Goal: Obtain resource: Download file/media

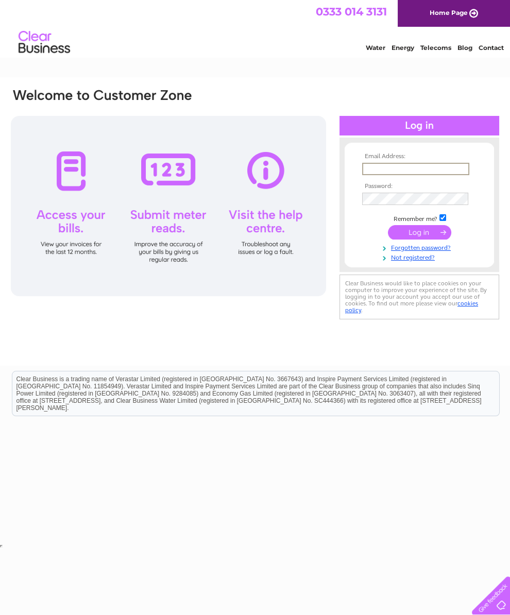
type input "mblackpark@btconnect.com"
click at [419, 236] on input "submit" at bounding box center [419, 232] width 63 height 14
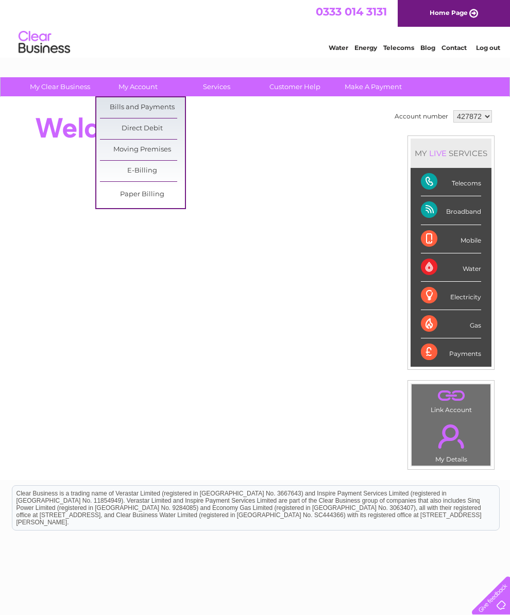
click at [160, 108] on link "Bills and Payments" at bounding box center [142, 107] width 85 height 21
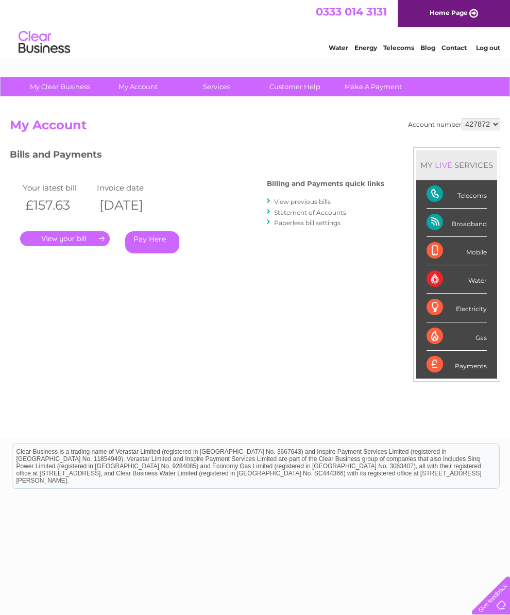
click at [459, 318] on div "Electricity" at bounding box center [457, 308] width 60 height 28
click at [74, 244] on link "." at bounding box center [65, 238] width 90 height 15
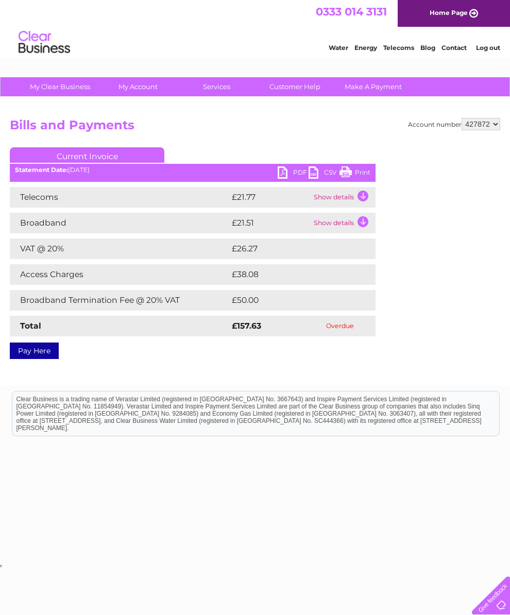
click at [488, 125] on select "427872 440943 442435" at bounding box center [481, 124] width 39 height 12
select select "440943"
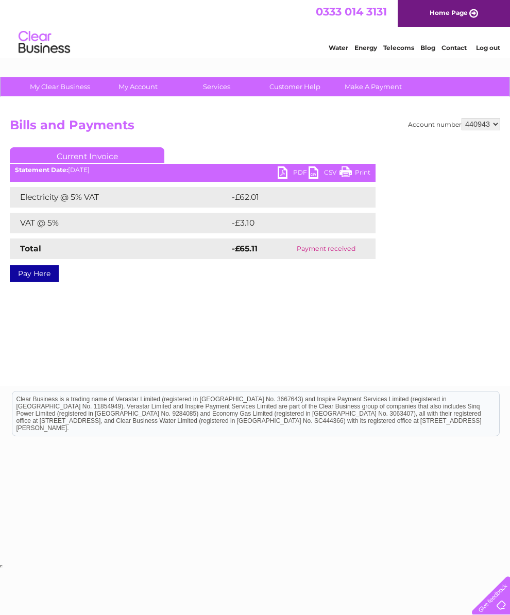
click at [291, 174] on link "PDF" at bounding box center [293, 173] width 31 height 15
click at [493, 126] on select "427872 440943 442435" at bounding box center [481, 124] width 39 height 12
select select "442435"
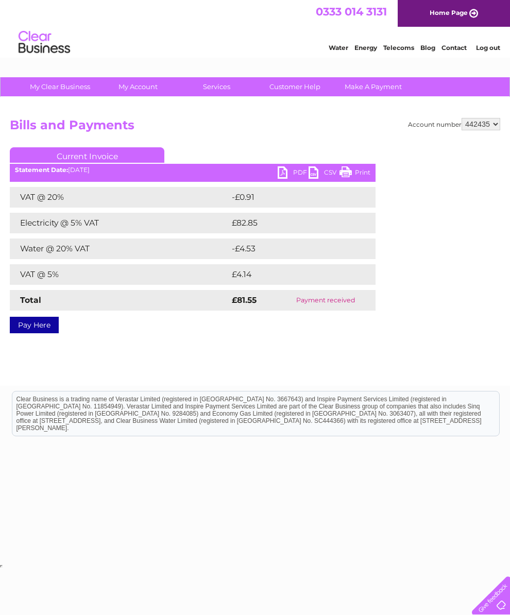
click at [291, 168] on link "PDF" at bounding box center [293, 173] width 31 height 15
click at [493, 122] on select "427872 440943 442435" at bounding box center [481, 124] width 39 height 12
select select "440943"
